Goal: Find specific page/section: Find specific page/section

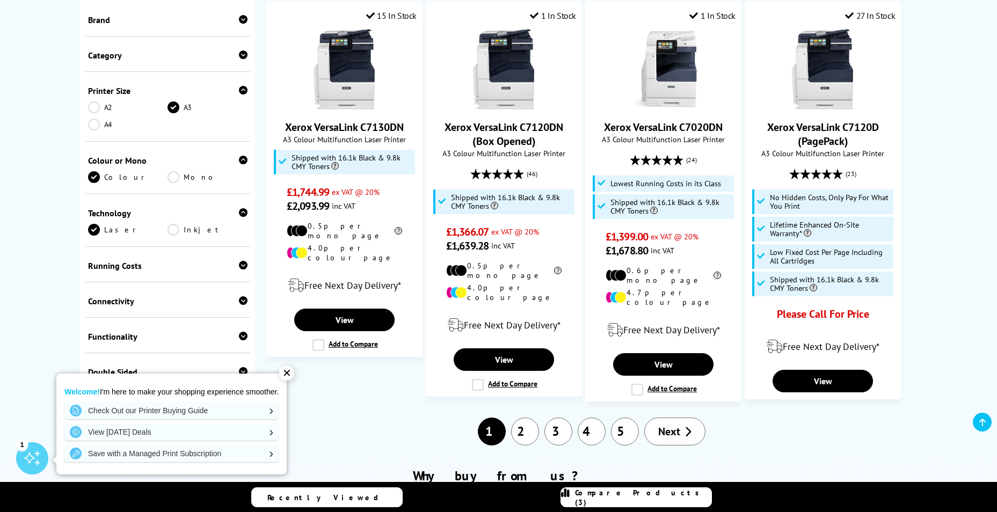
scroll to position [1074, 0]
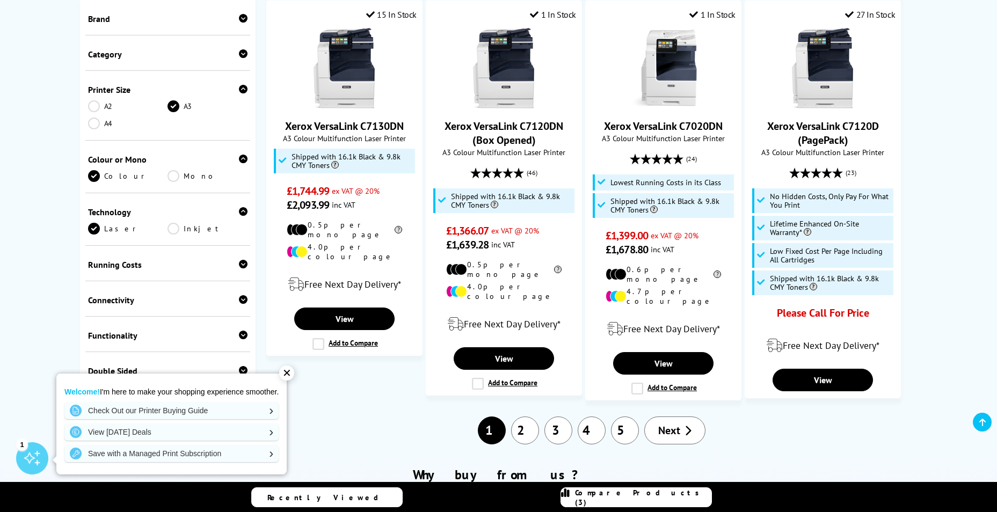
click at [242, 260] on icon at bounding box center [243, 264] width 9 height 9
click at [93, 275] on link "Low Running Cost" at bounding box center [168, 281] width 160 height 12
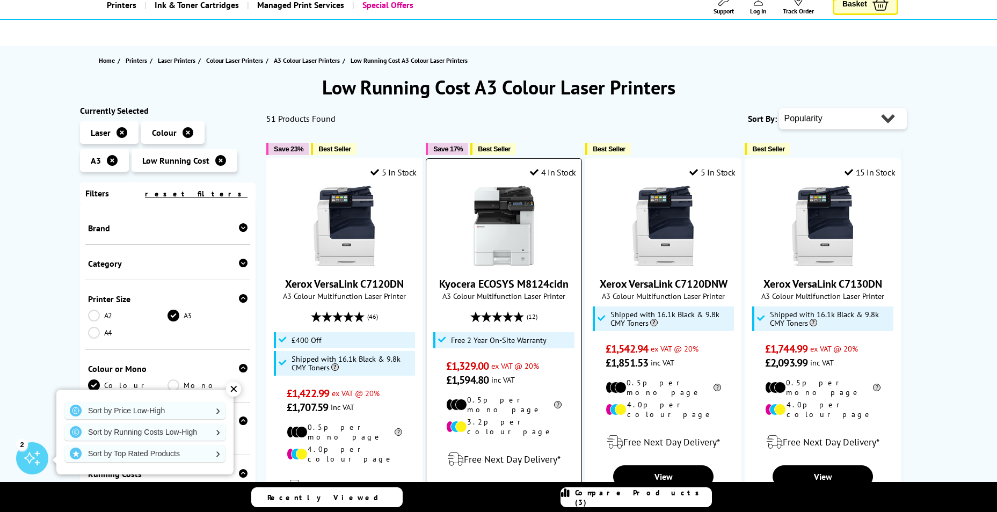
scroll to position [54, 0]
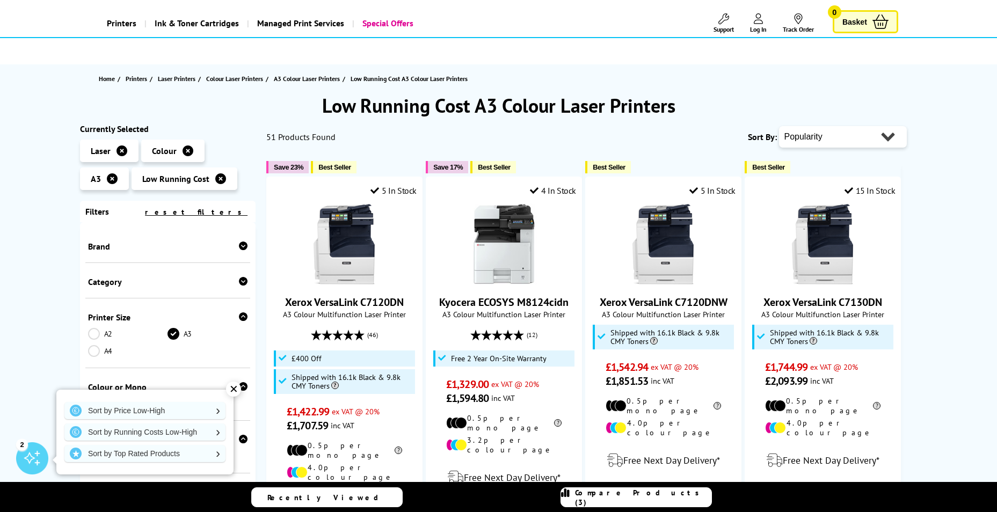
click at [235, 389] on div "✕" at bounding box center [233, 389] width 15 height 15
